Goal: Find specific page/section: Find specific page/section

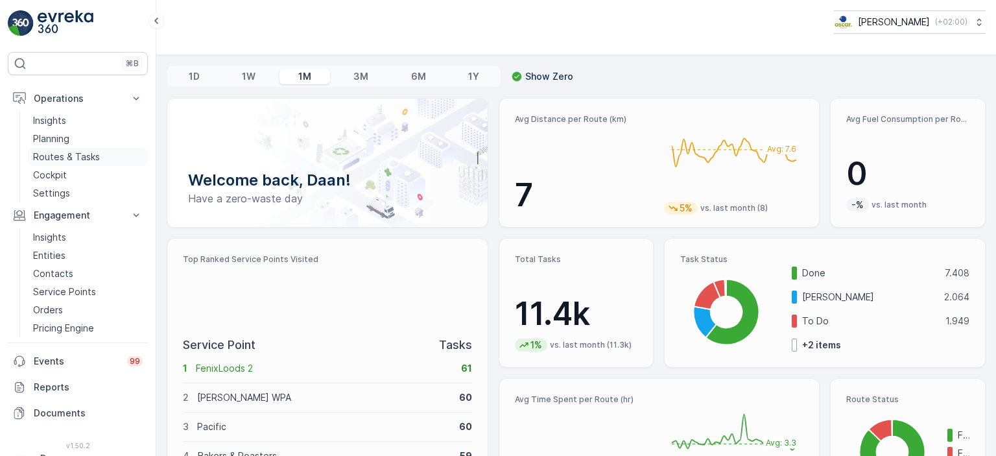
click at [65, 156] on p "Routes & Tasks" at bounding box center [66, 156] width 67 height 13
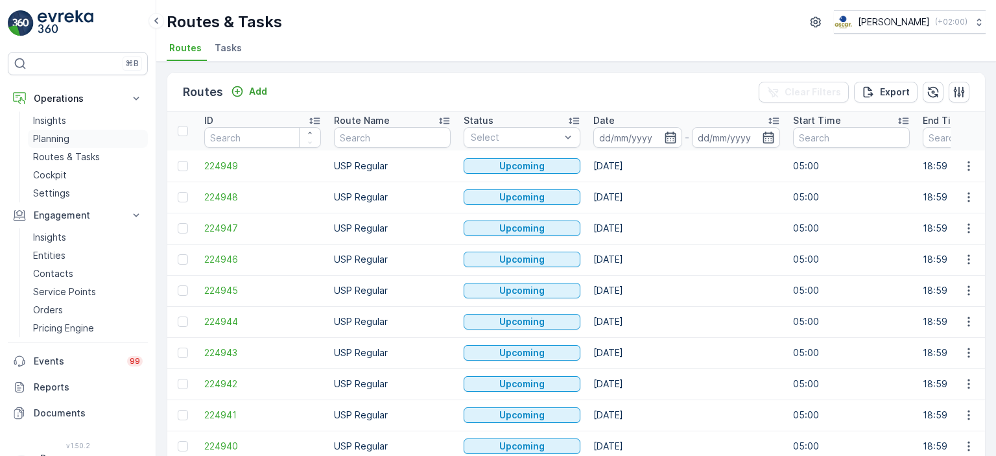
click at [59, 132] on p "Planning" at bounding box center [51, 138] width 36 height 13
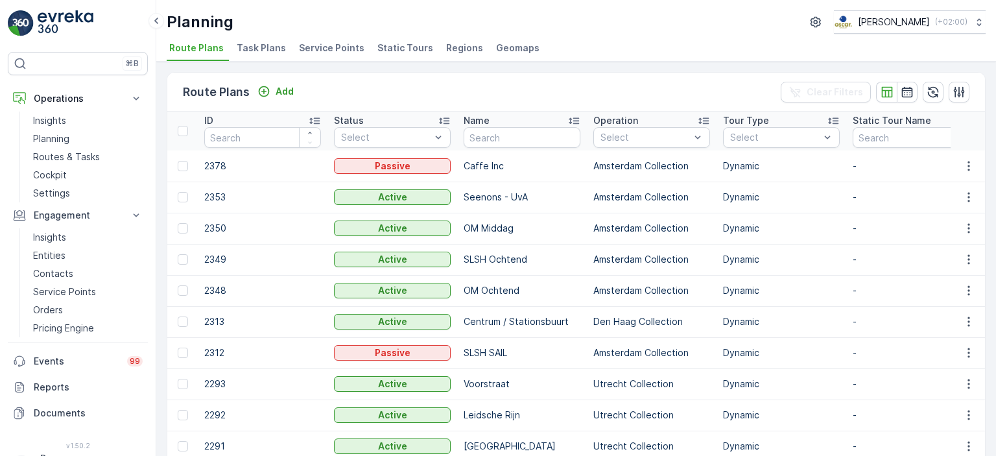
click at [548, 84] on div "Route Plans Add Clear Filters" at bounding box center [576, 92] width 818 height 39
click at [89, 155] on p "Routes & Tasks" at bounding box center [66, 156] width 67 height 13
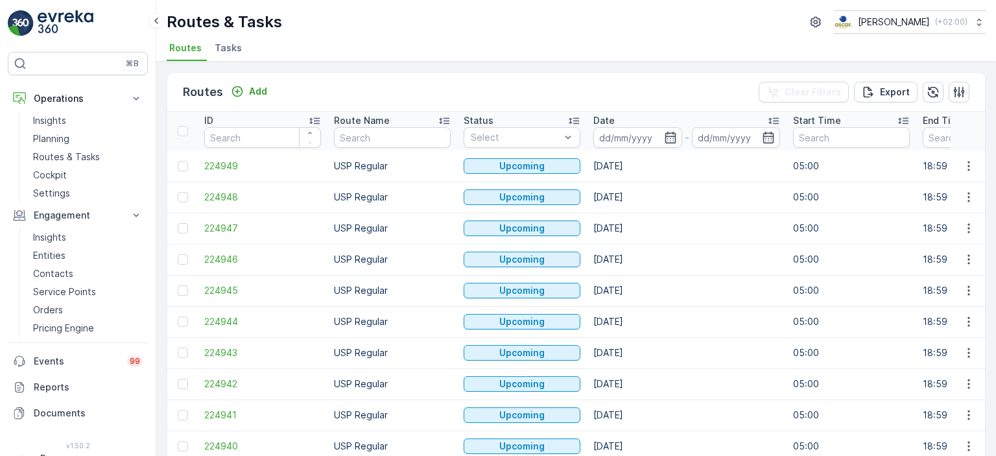
click at [224, 46] on span "Tasks" at bounding box center [228, 47] width 27 height 13
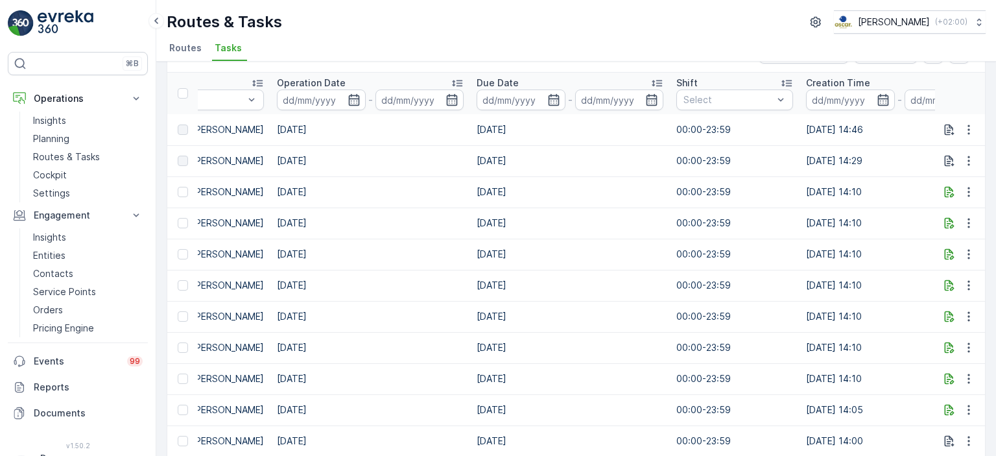
scroll to position [0, 858]
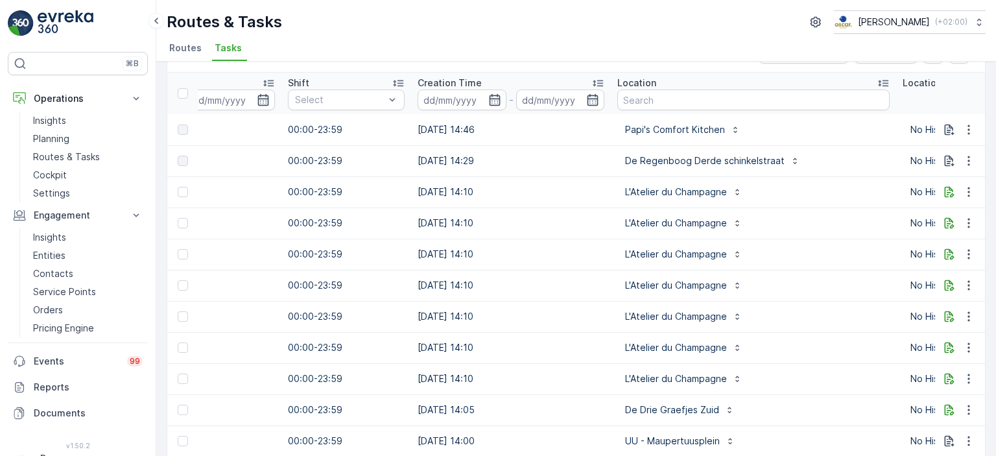
click at [652, 88] on div "Location" at bounding box center [753, 83] width 272 height 13
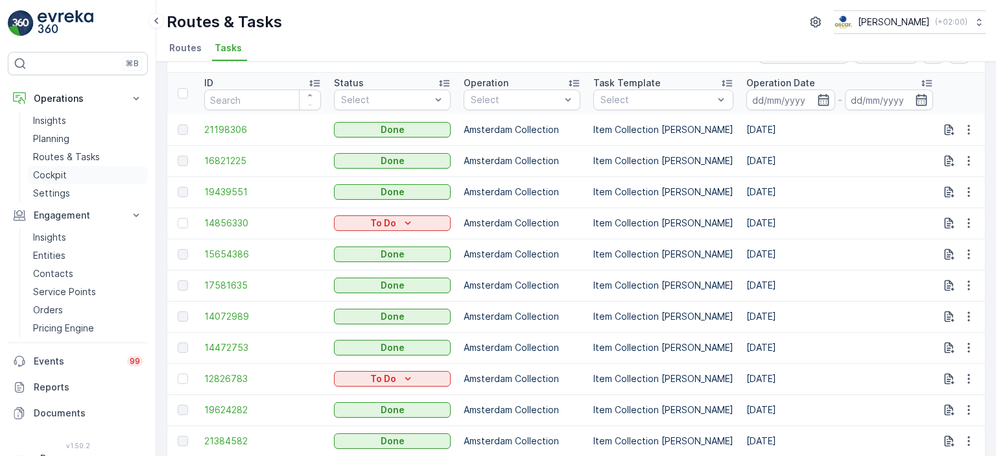
click at [58, 176] on p "Cockpit" at bounding box center [50, 175] width 34 height 13
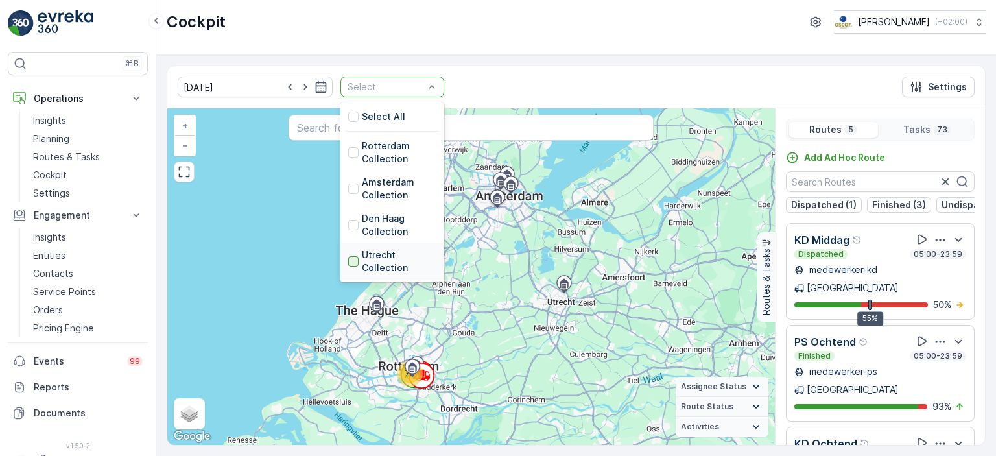
click at [348, 259] on div at bounding box center [353, 261] width 10 height 10
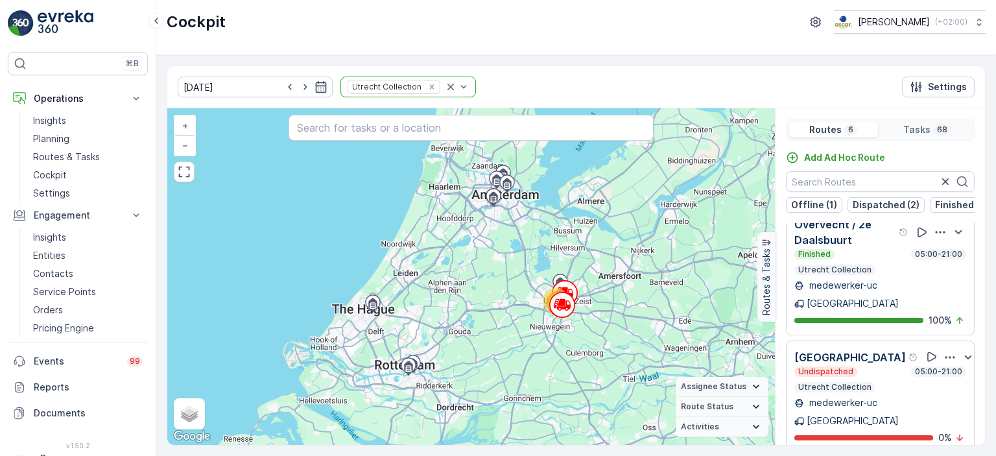
scroll to position [368, 0]
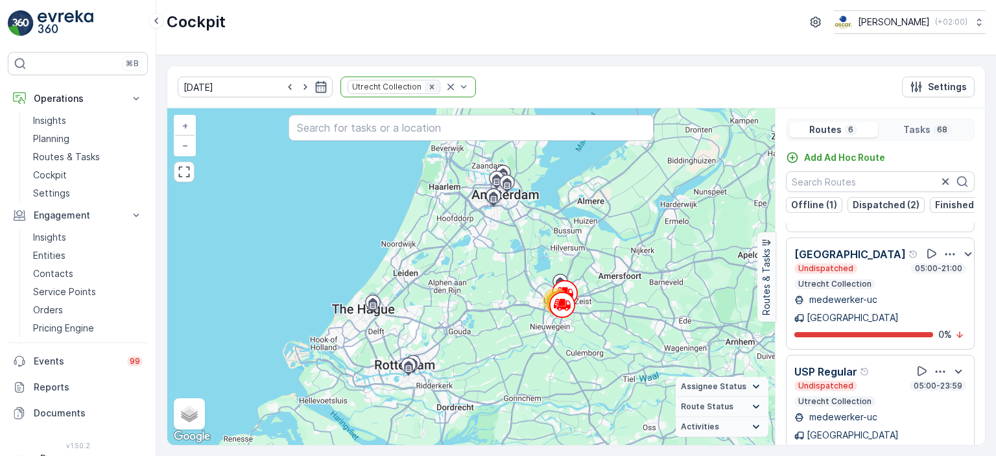
click at [427, 88] on icon "Remove Utrecht Collection" at bounding box center [431, 86] width 9 height 9
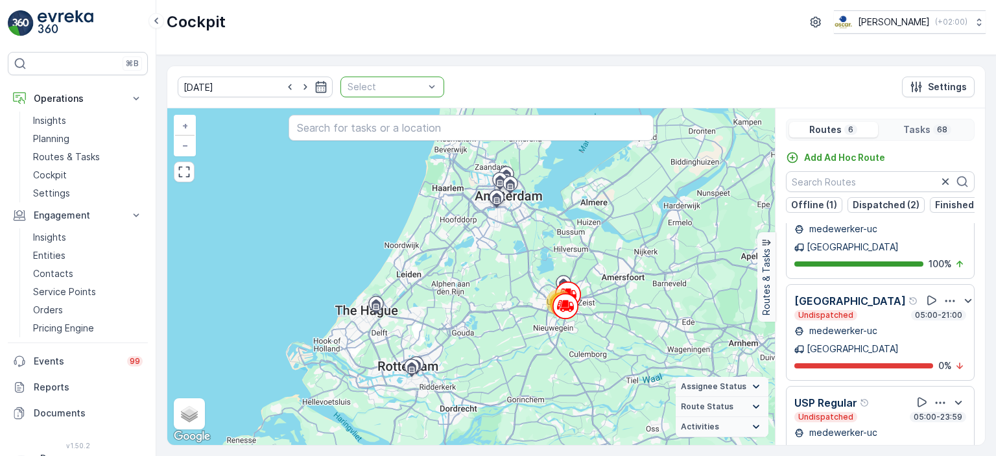
click at [70, 26] on img at bounding box center [66, 23] width 56 height 26
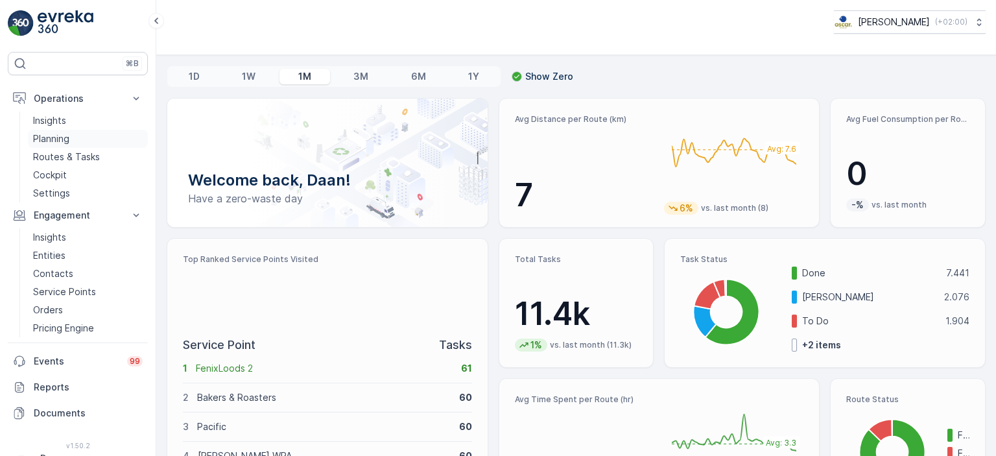
click at [49, 140] on p "Planning" at bounding box center [51, 138] width 36 height 13
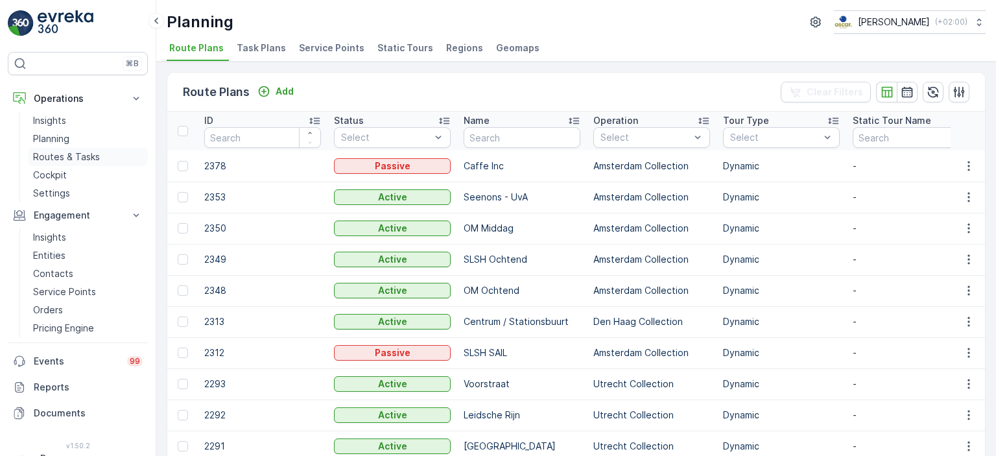
click at [73, 160] on p "Routes & Tasks" at bounding box center [66, 156] width 67 height 13
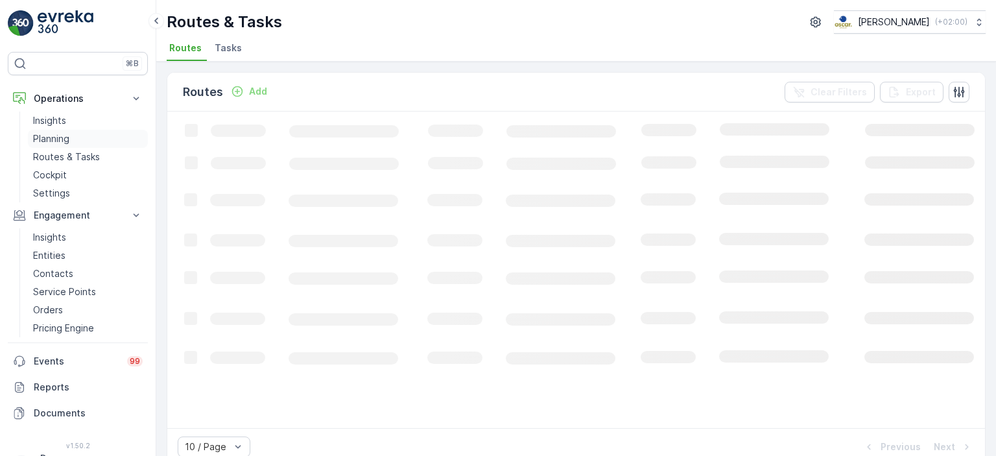
click at [66, 137] on p "Planning" at bounding box center [51, 138] width 36 height 13
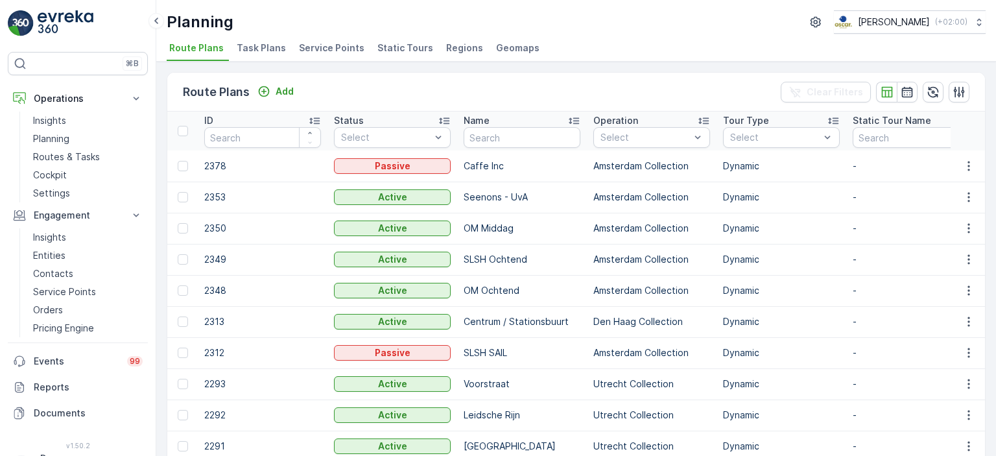
click at [257, 46] on span "Task Plans" at bounding box center [261, 47] width 49 height 13
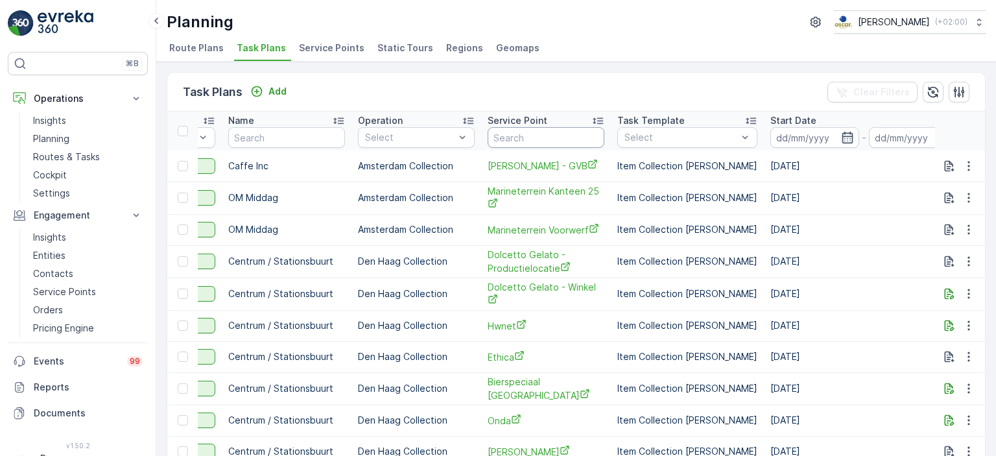
scroll to position [0, 383]
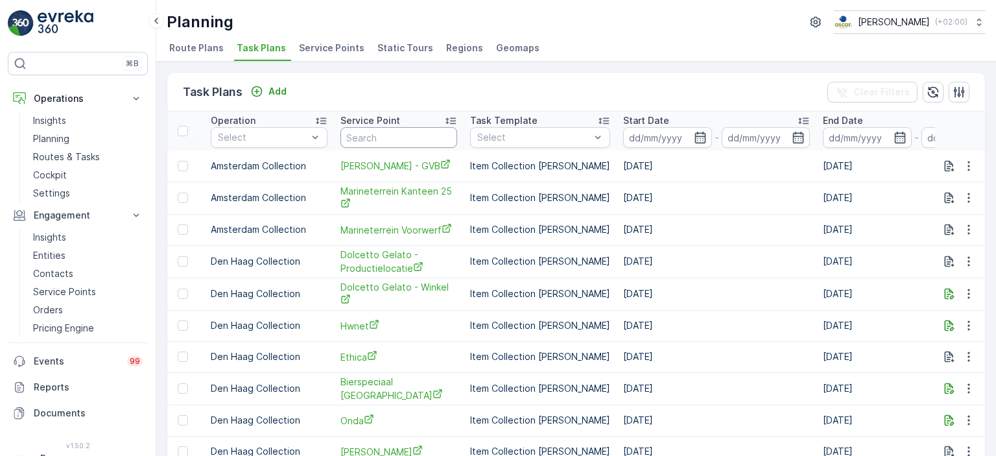
click at [374, 135] on input "text" at bounding box center [398, 137] width 117 height 21
type input "Keuken"
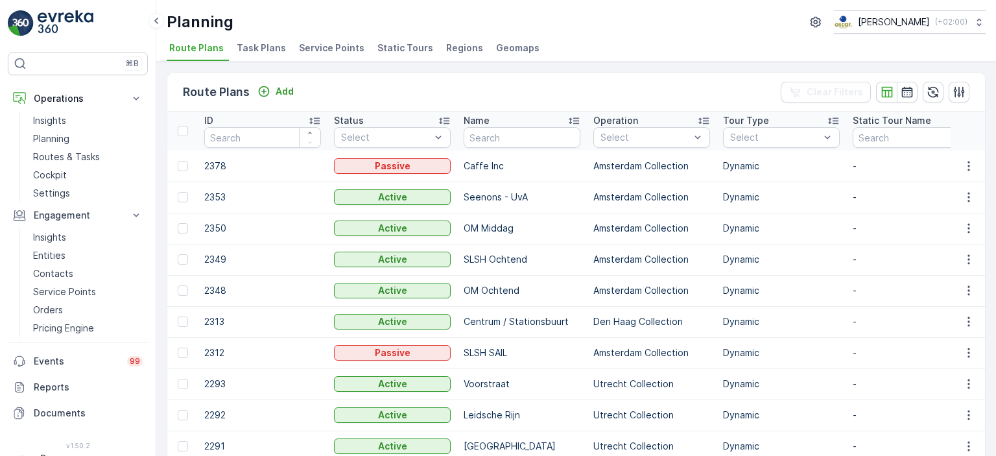
click at [257, 51] on span "Task Plans" at bounding box center [261, 47] width 49 height 13
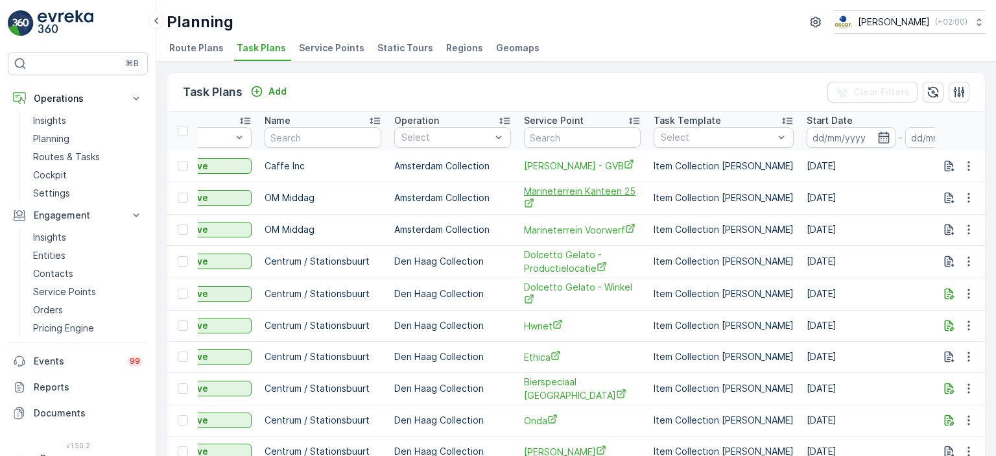
scroll to position [0, 200]
click at [562, 133] on input "text" at bounding box center [581, 137] width 117 height 21
type input "Keuken"
